Goal: Book appointment/travel/reservation

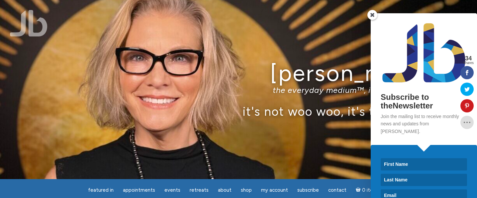
click at [374, 16] on span at bounding box center [372, 15] width 10 height 10
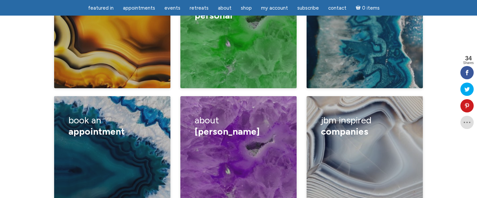
scroll to position [1174, 0]
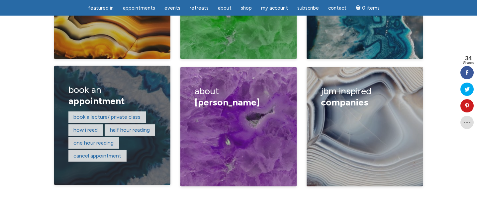
click at [140, 112] on div "Book a lecture/ private class How I read Half hour reading One hour reading Can…" at bounding box center [112, 137] width 88 height 52
click at [88, 127] on link "How I read" at bounding box center [85, 130] width 24 height 6
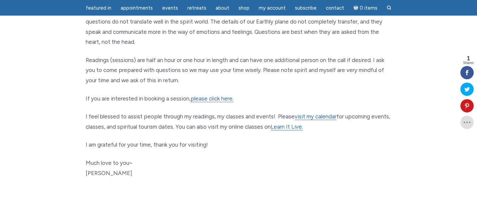
scroll to position [311, 0]
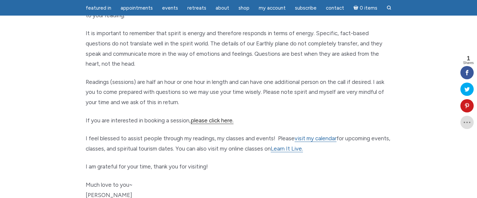
click at [209, 122] on link "please click here." at bounding box center [212, 120] width 43 height 7
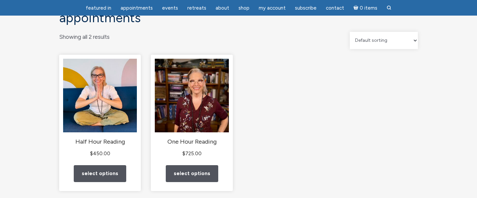
scroll to position [61, 0]
